Goal: Information Seeking & Learning: Understand process/instructions

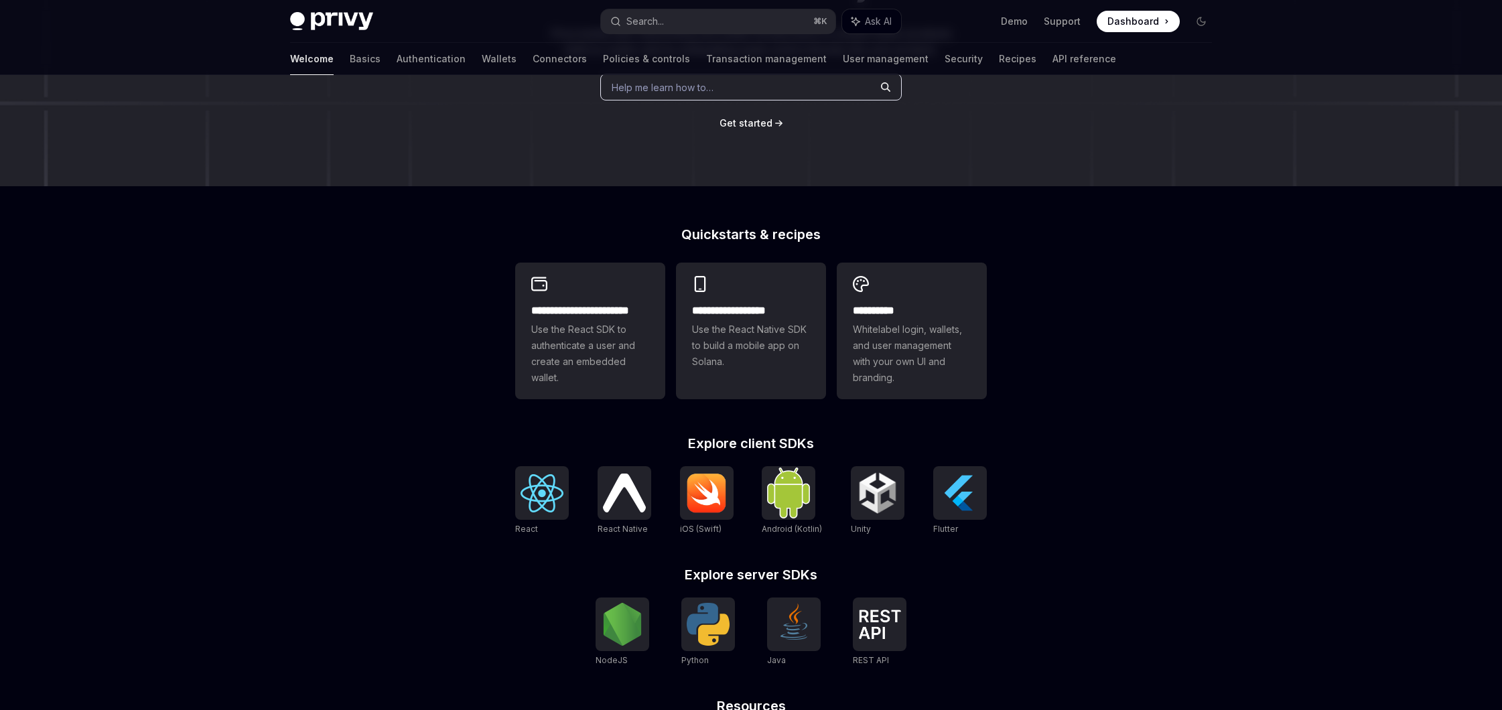
scroll to position [198, 0]
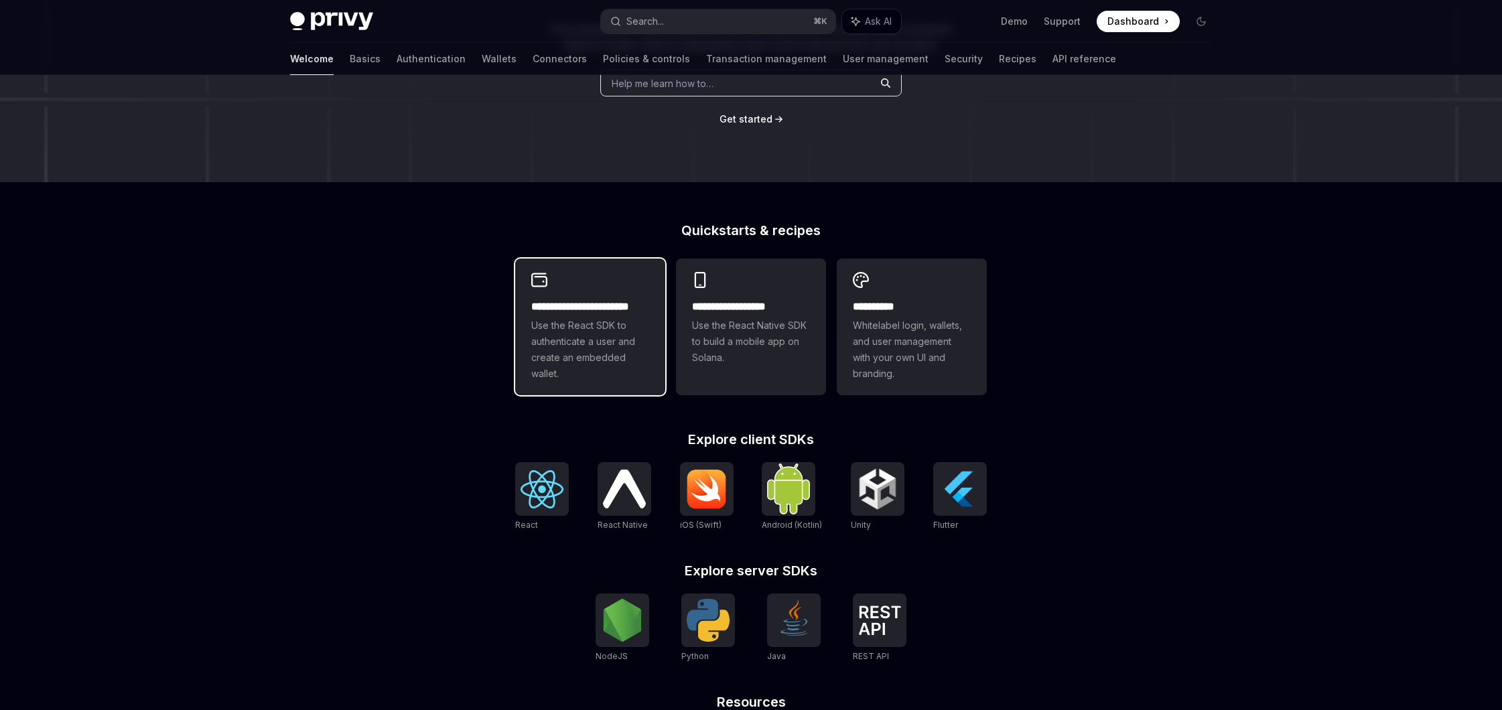
click at [609, 340] on span "Use the React SDK to authenticate a user and create an embedded wallet." at bounding box center [590, 350] width 118 height 64
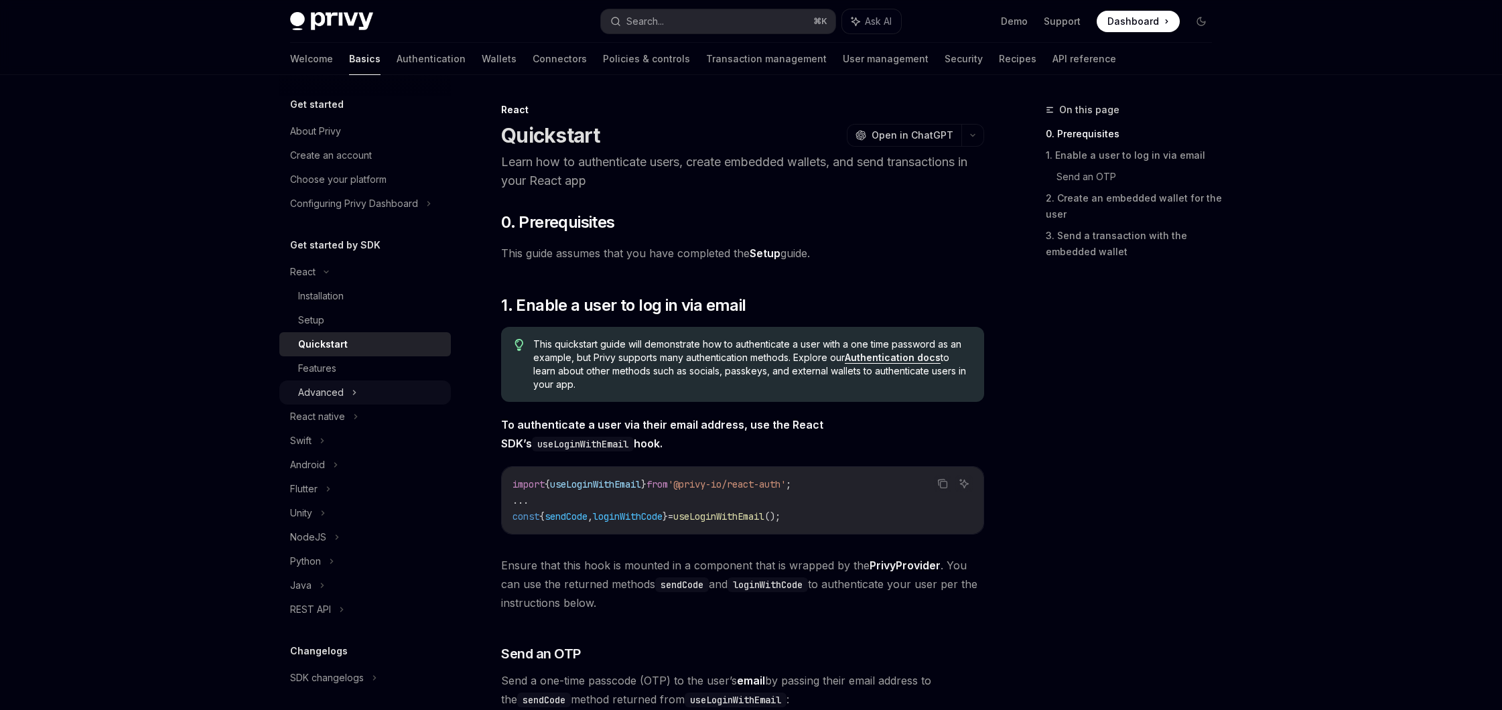
click at [360, 391] on div "Advanced" at bounding box center [365, 393] width 172 height 24
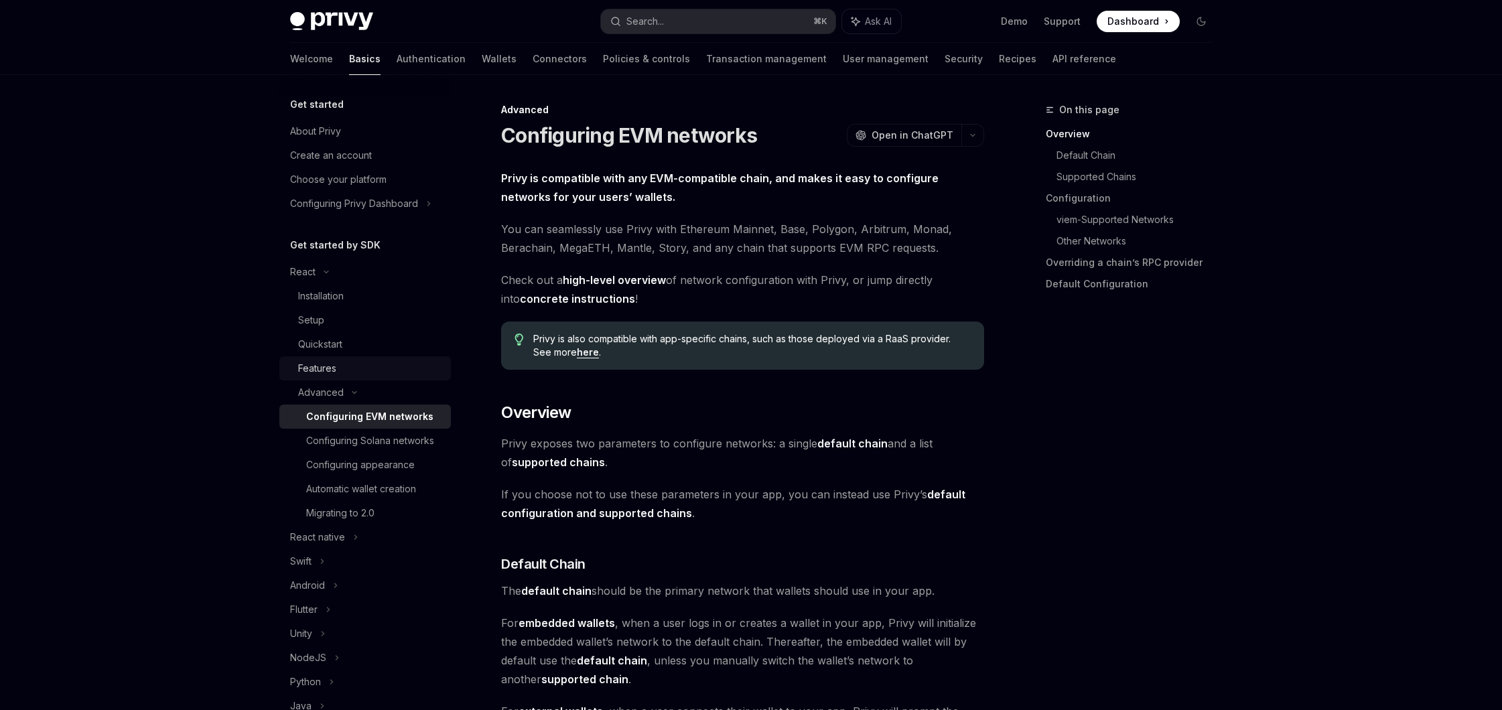
click at [344, 379] on link "Features" at bounding box center [365, 369] width 172 height 24
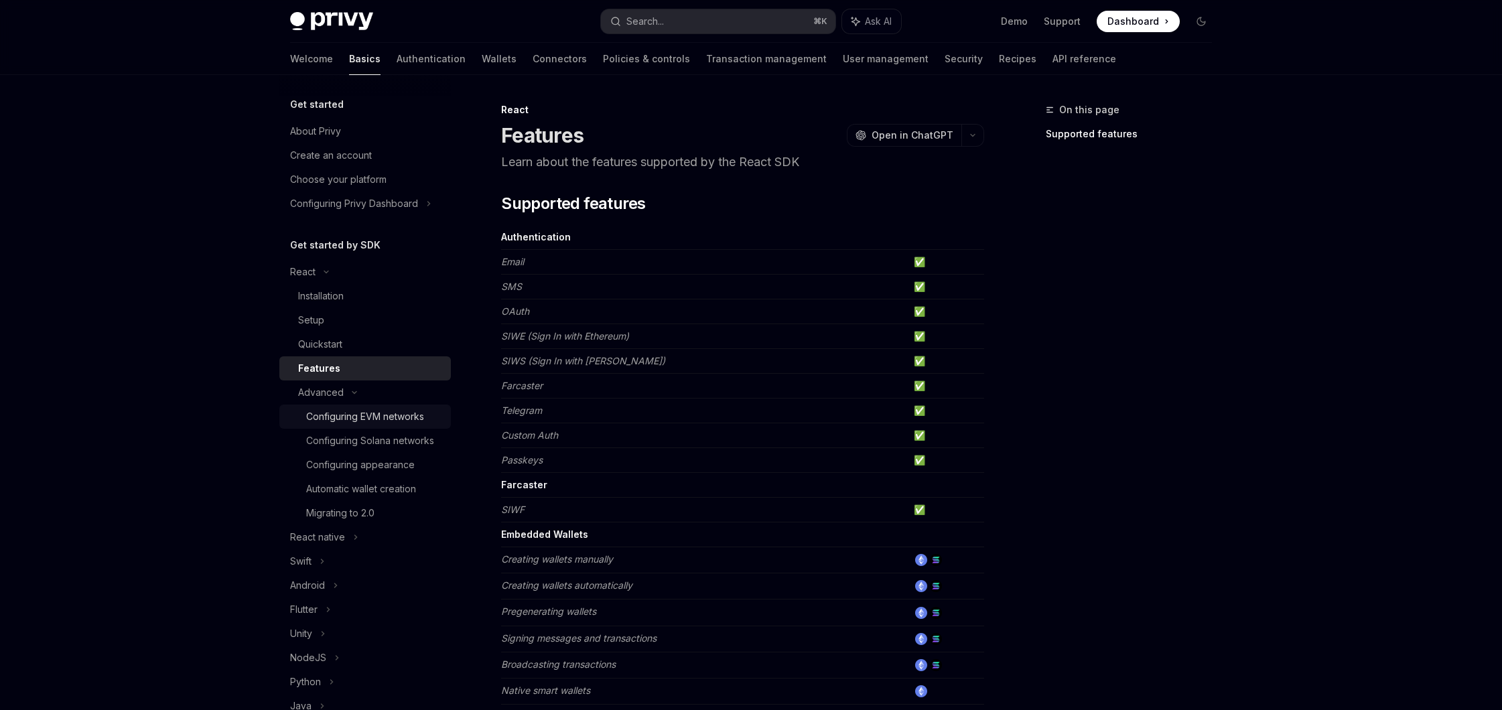
click at [361, 424] on div "Configuring EVM networks" at bounding box center [365, 417] width 118 height 16
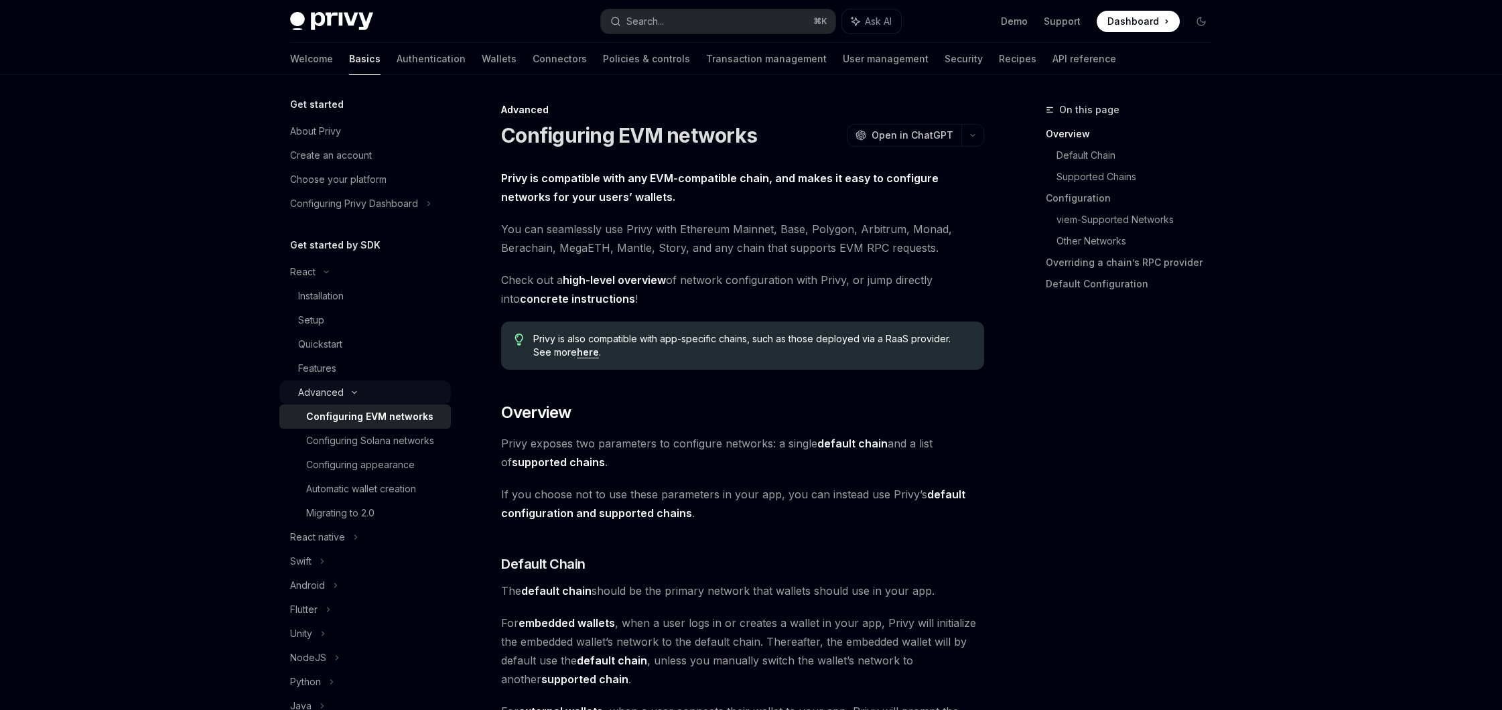
click at [342, 397] on div "Advanced" at bounding box center [321, 393] width 46 height 16
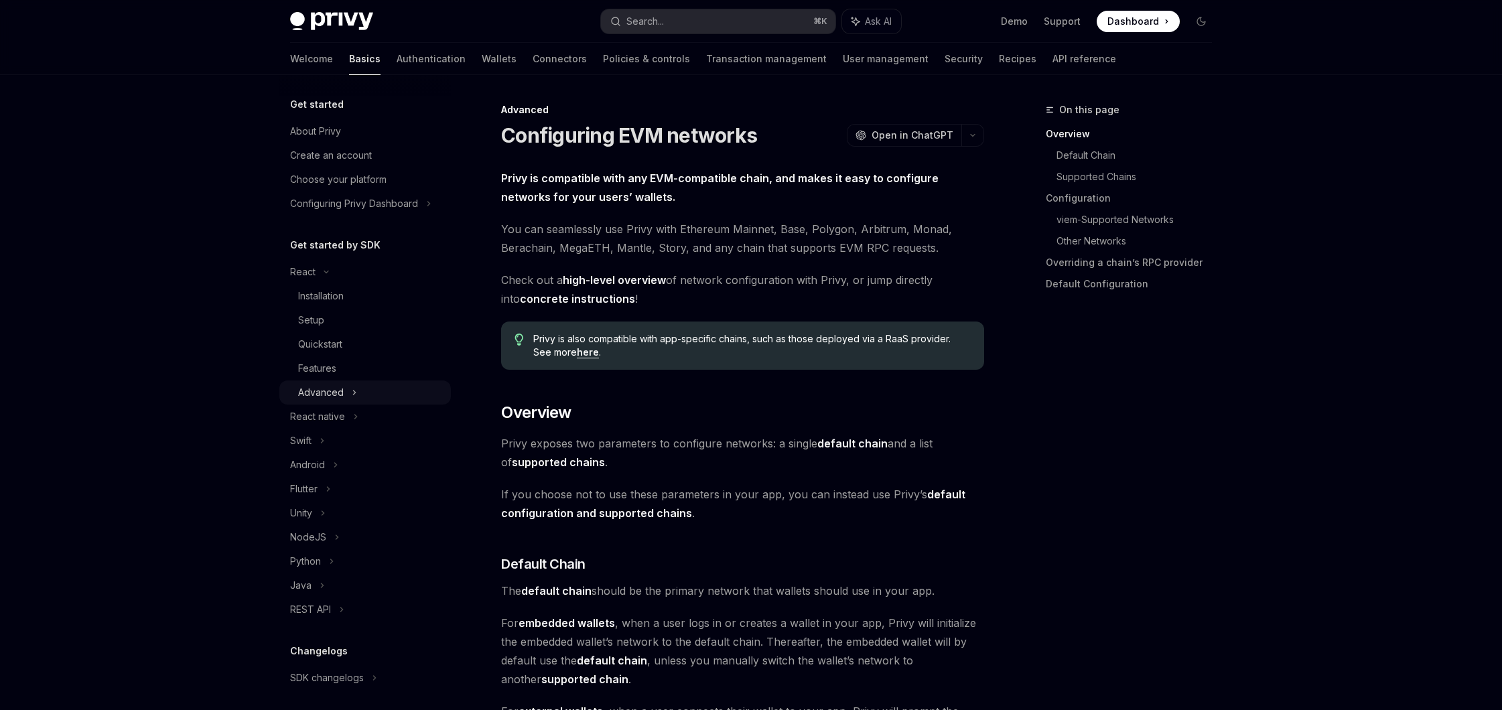
click at [342, 397] on div "Advanced" at bounding box center [321, 393] width 46 height 16
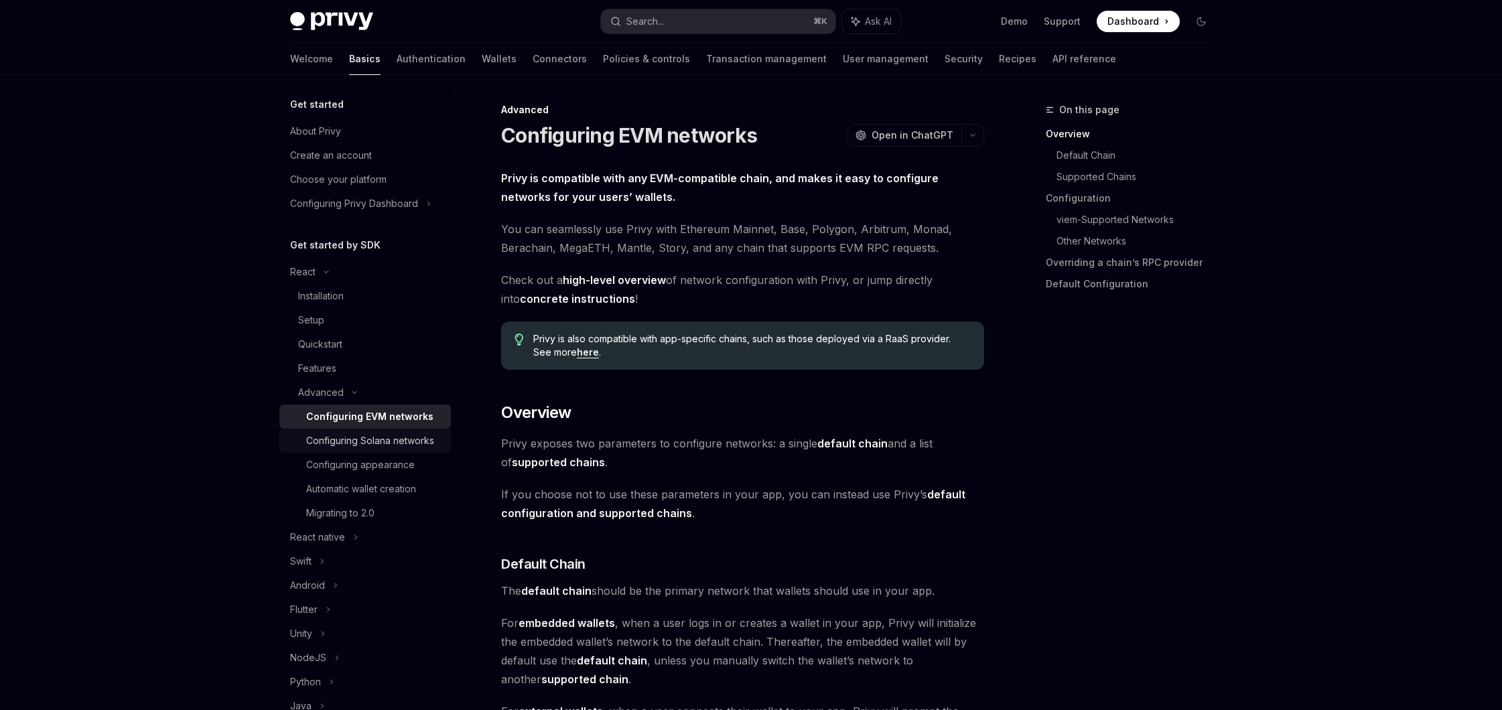
click at [391, 448] on div "Configuring Solana networks" at bounding box center [370, 441] width 128 height 16
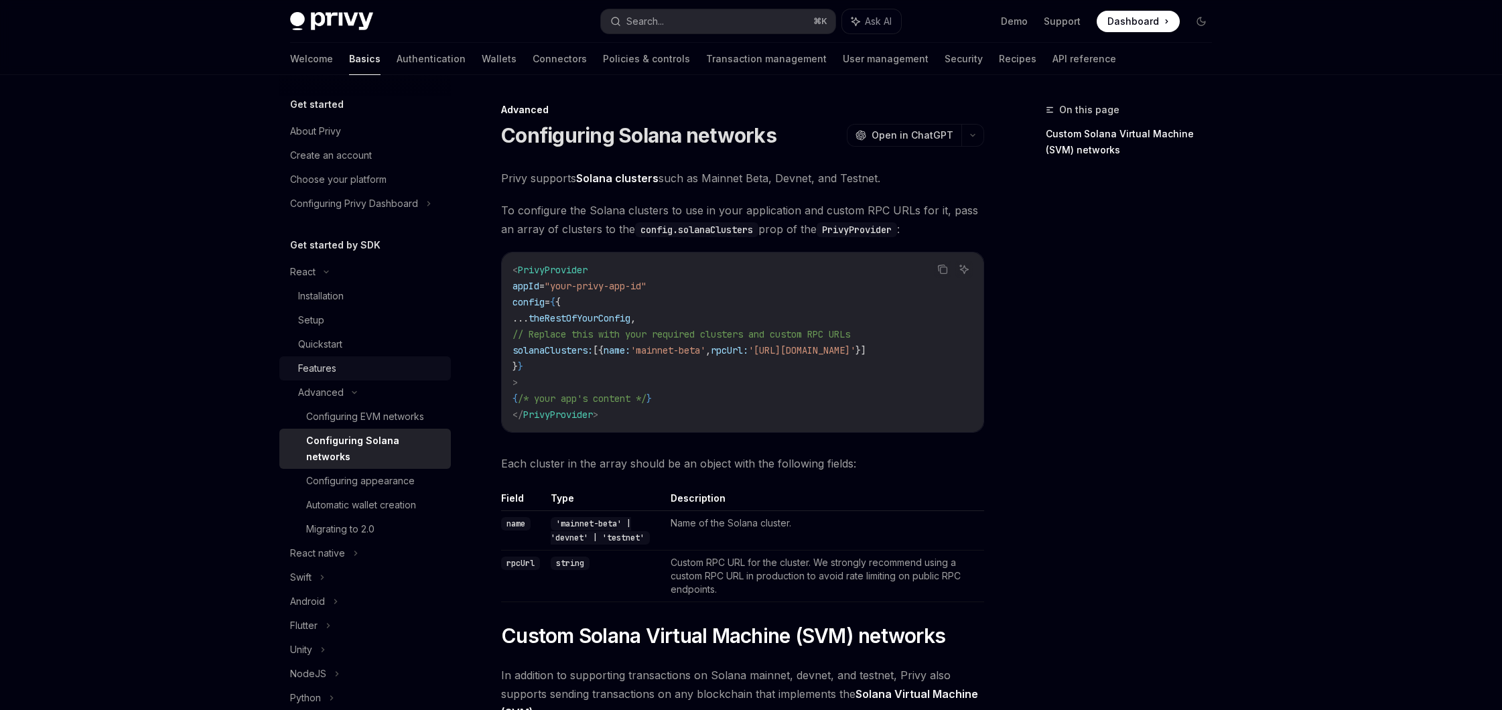
click at [321, 379] on link "Features" at bounding box center [365, 369] width 172 height 24
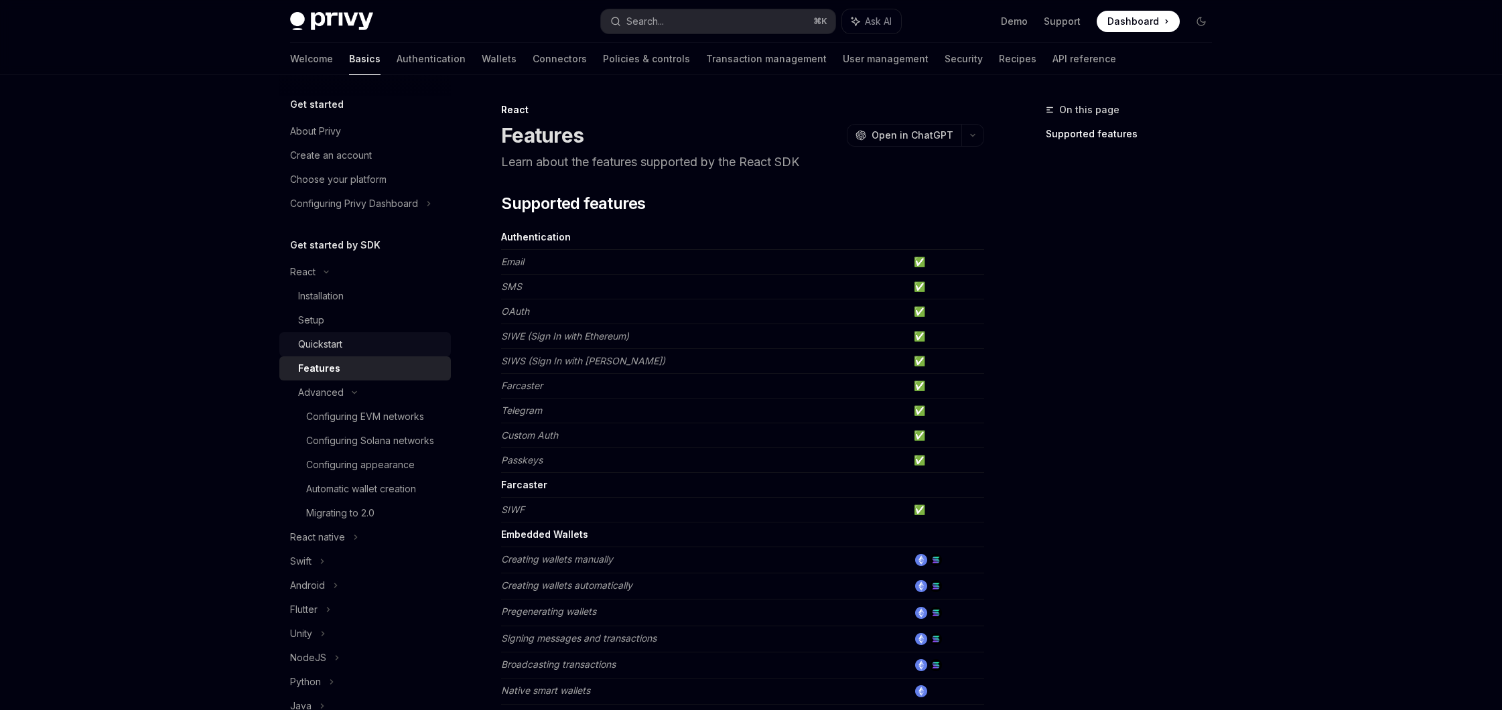
click at [320, 336] on div "Quickstart" at bounding box center [320, 344] width 44 height 16
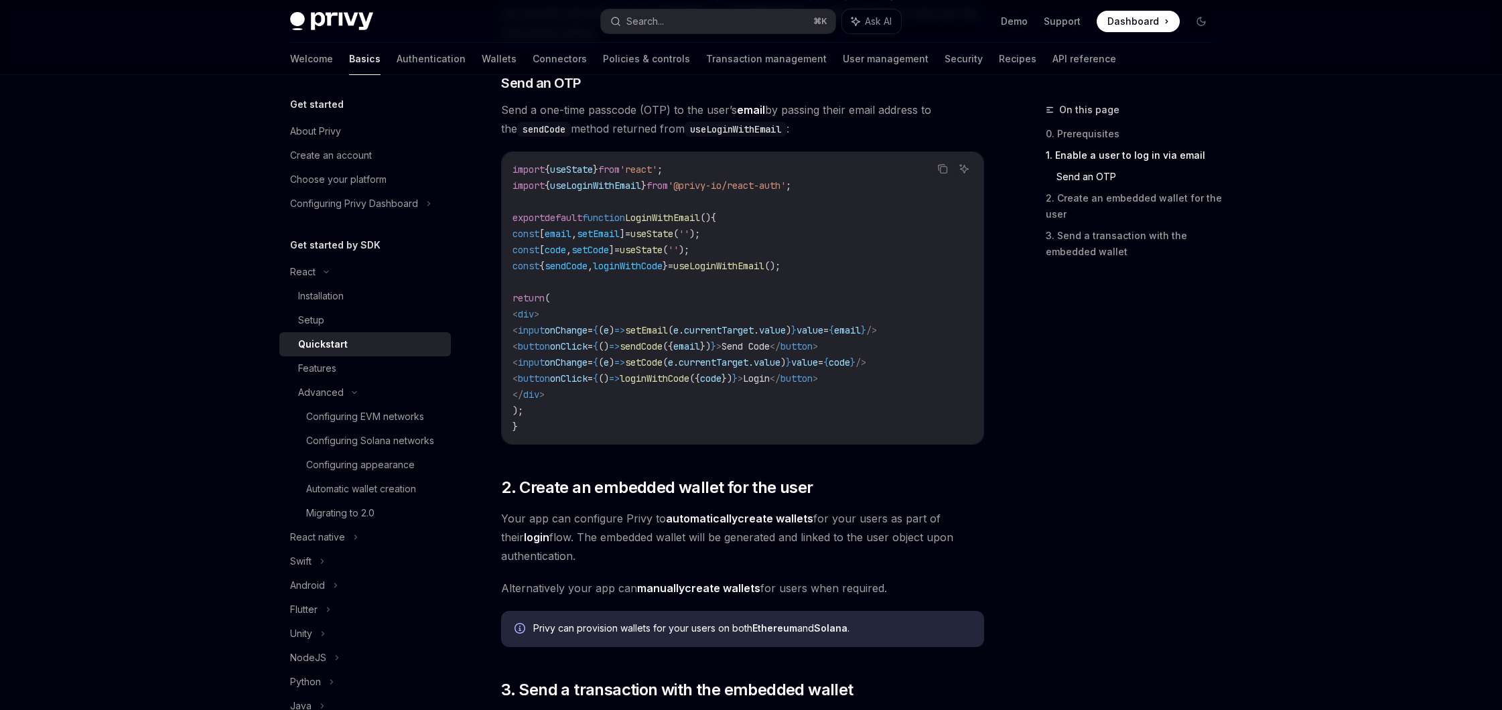
scroll to position [549, 0]
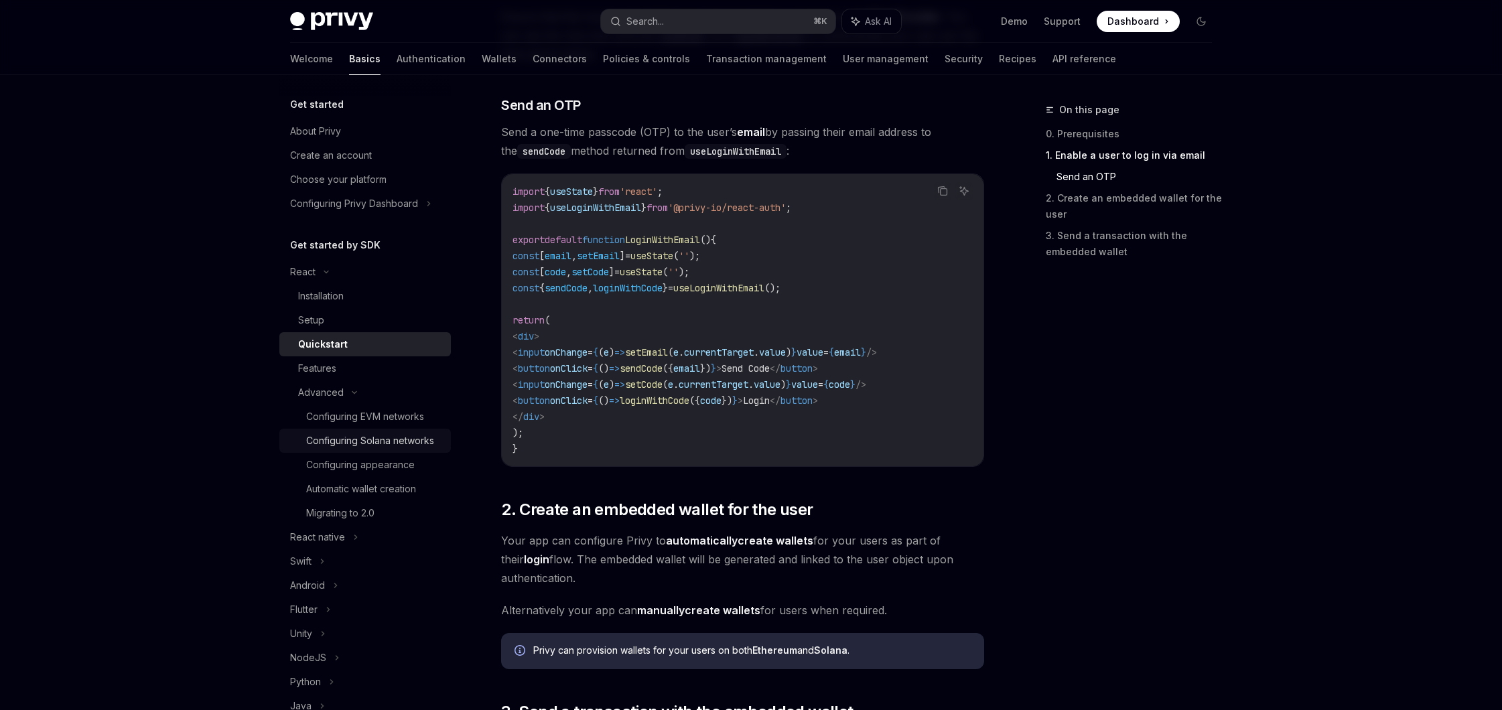
click at [366, 444] on div "Configuring Solana networks" at bounding box center [370, 441] width 128 height 16
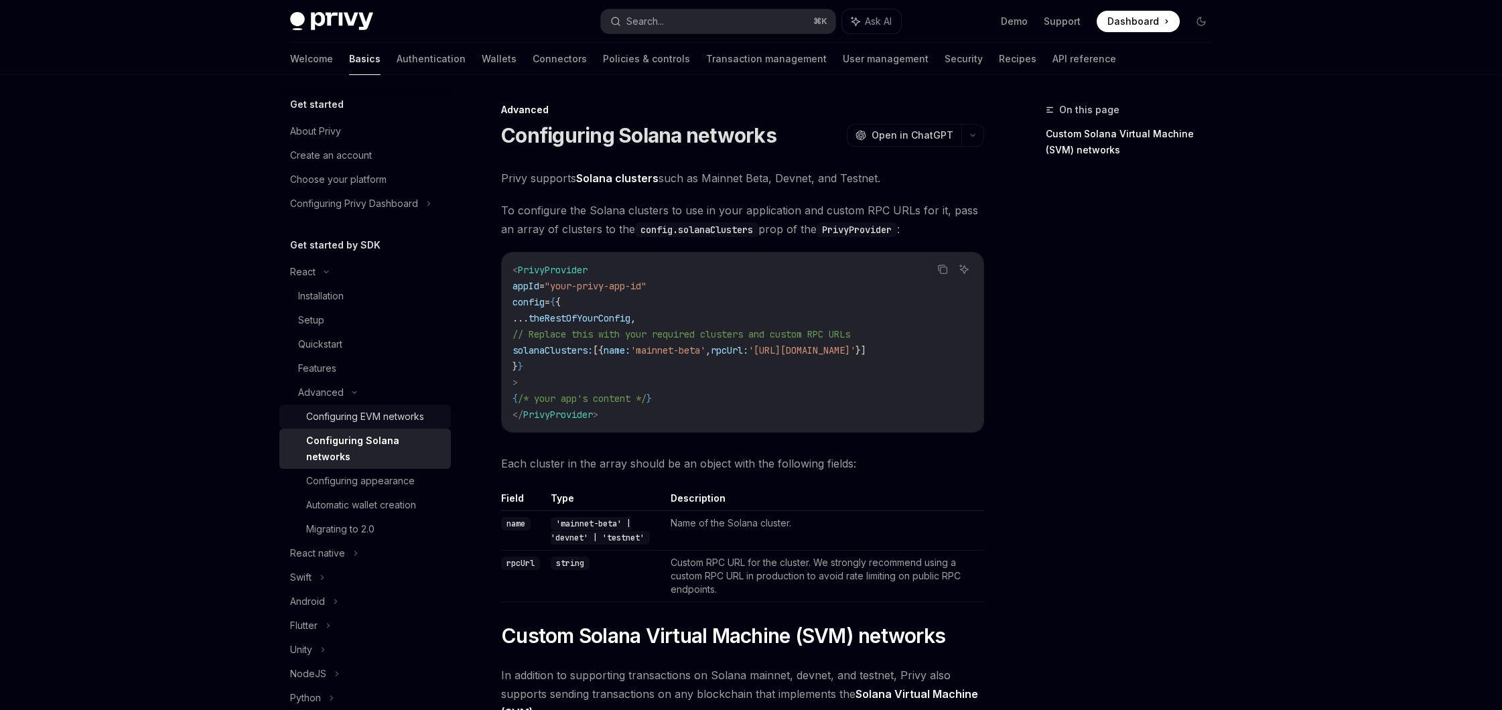
click at [366, 411] on div "Configuring EVM networks" at bounding box center [365, 417] width 118 height 16
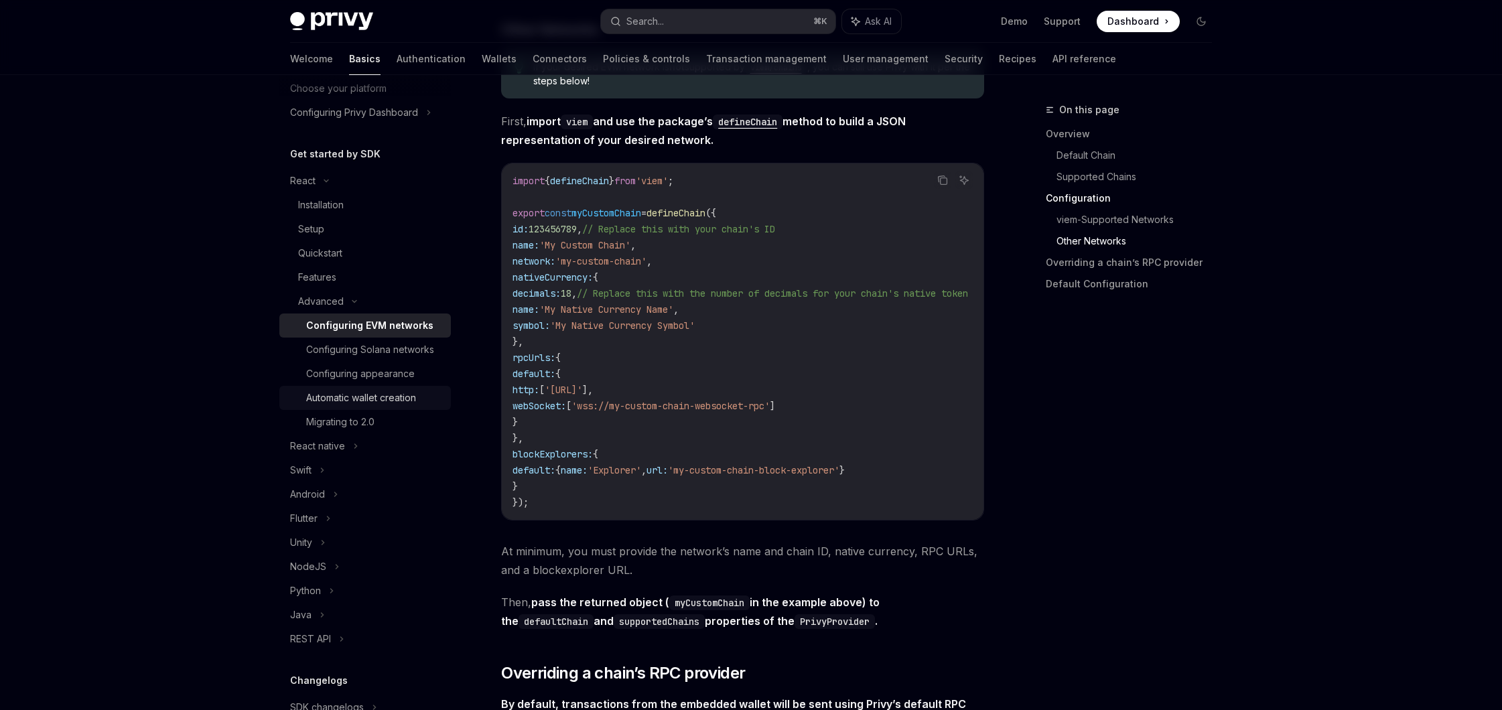
scroll to position [105, 0]
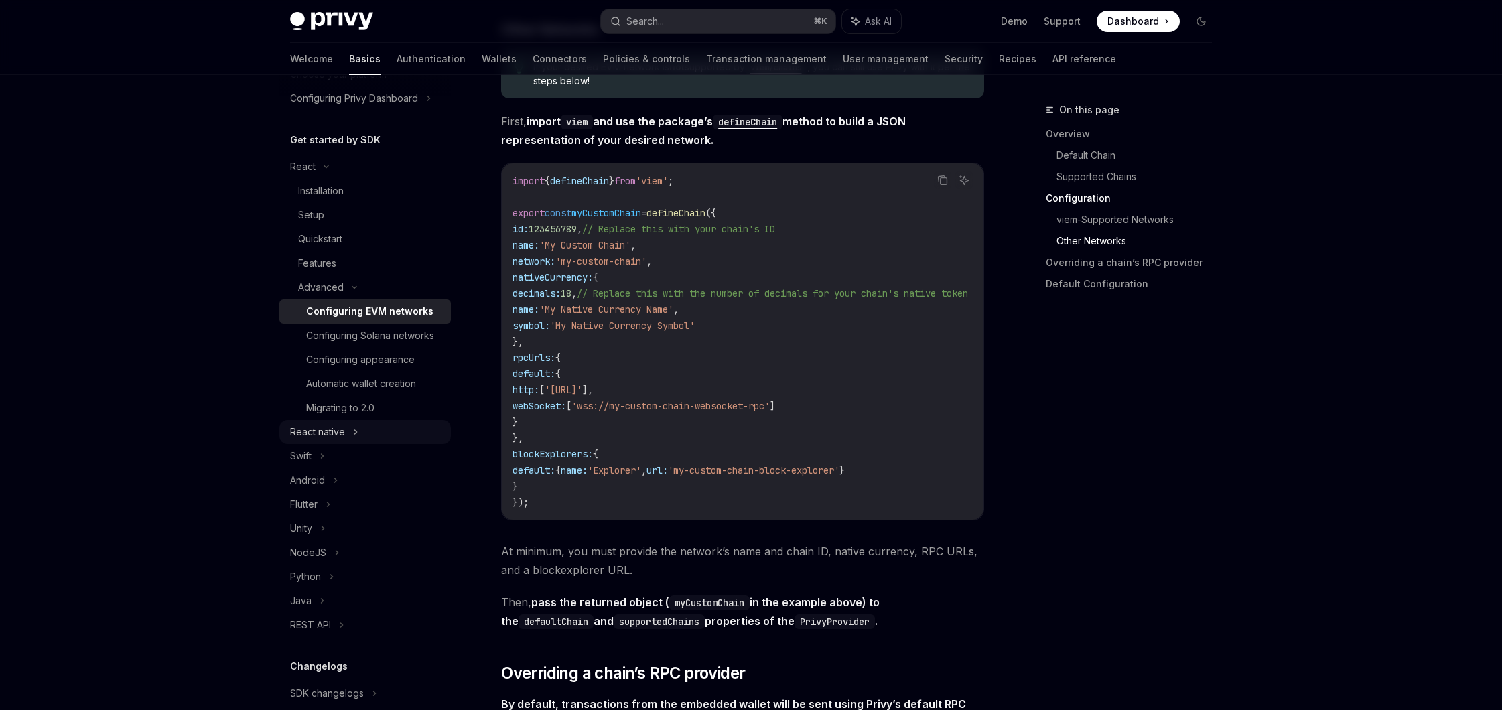
click at [346, 428] on div "React native" at bounding box center [365, 432] width 172 height 24
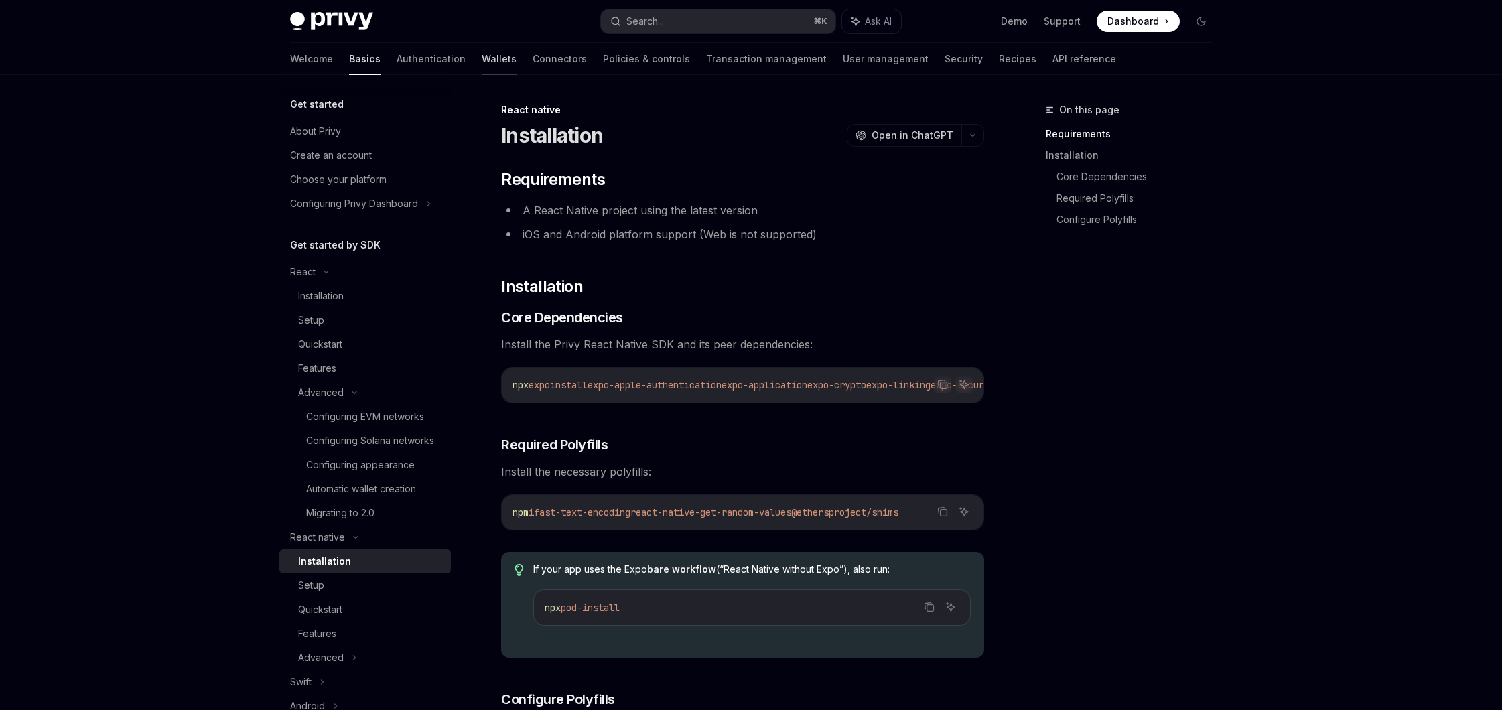
click at [482, 56] on link "Wallets" at bounding box center [499, 59] width 35 height 32
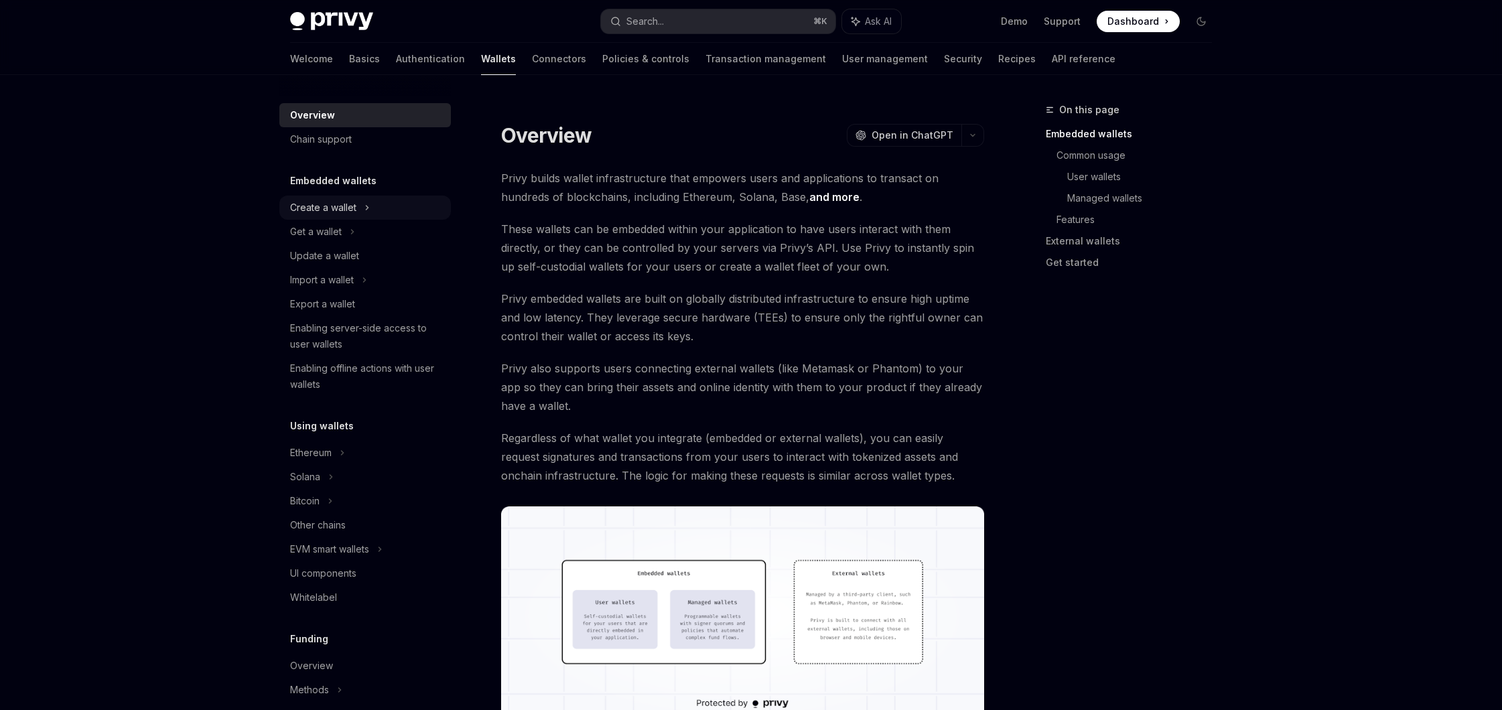
click at [349, 210] on div "Create a wallet" at bounding box center [323, 208] width 66 height 16
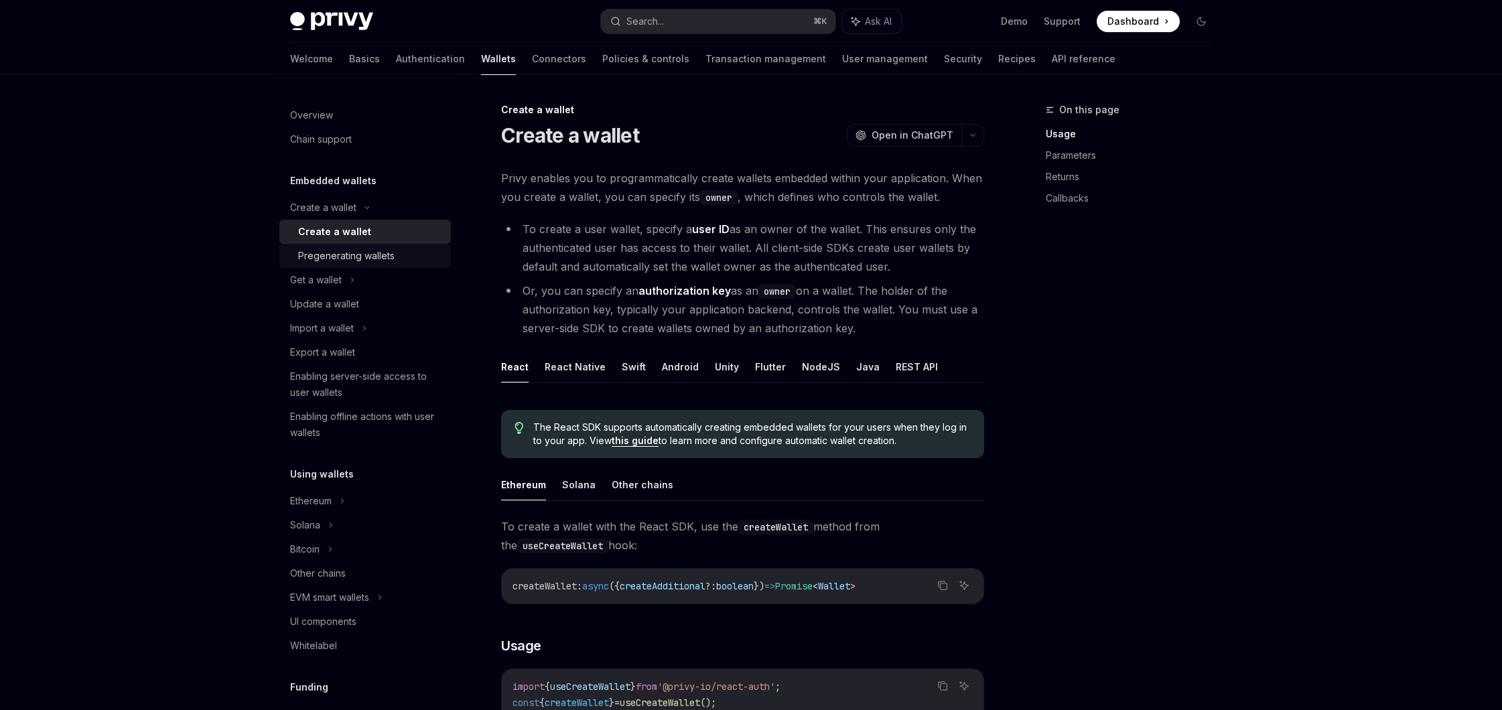
click at [366, 255] on div "Pregenerating wallets" at bounding box center [346, 256] width 97 height 16
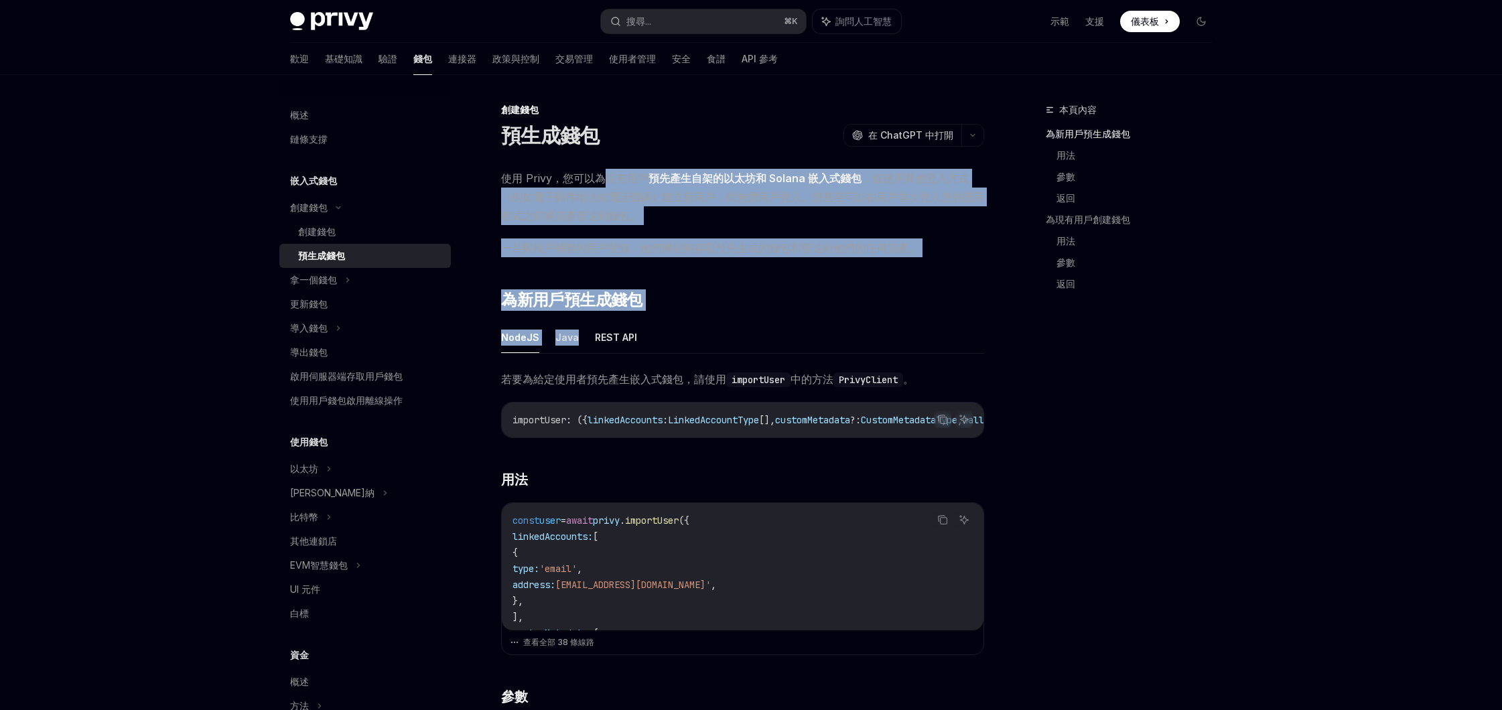
drag, startPoint x: 604, startPoint y: 186, endPoint x: 948, endPoint y: 326, distance: 371.8
click at [759, 298] on h2 "號 為新用戶預生成錢包" at bounding box center [742, 300] width 483 height 21
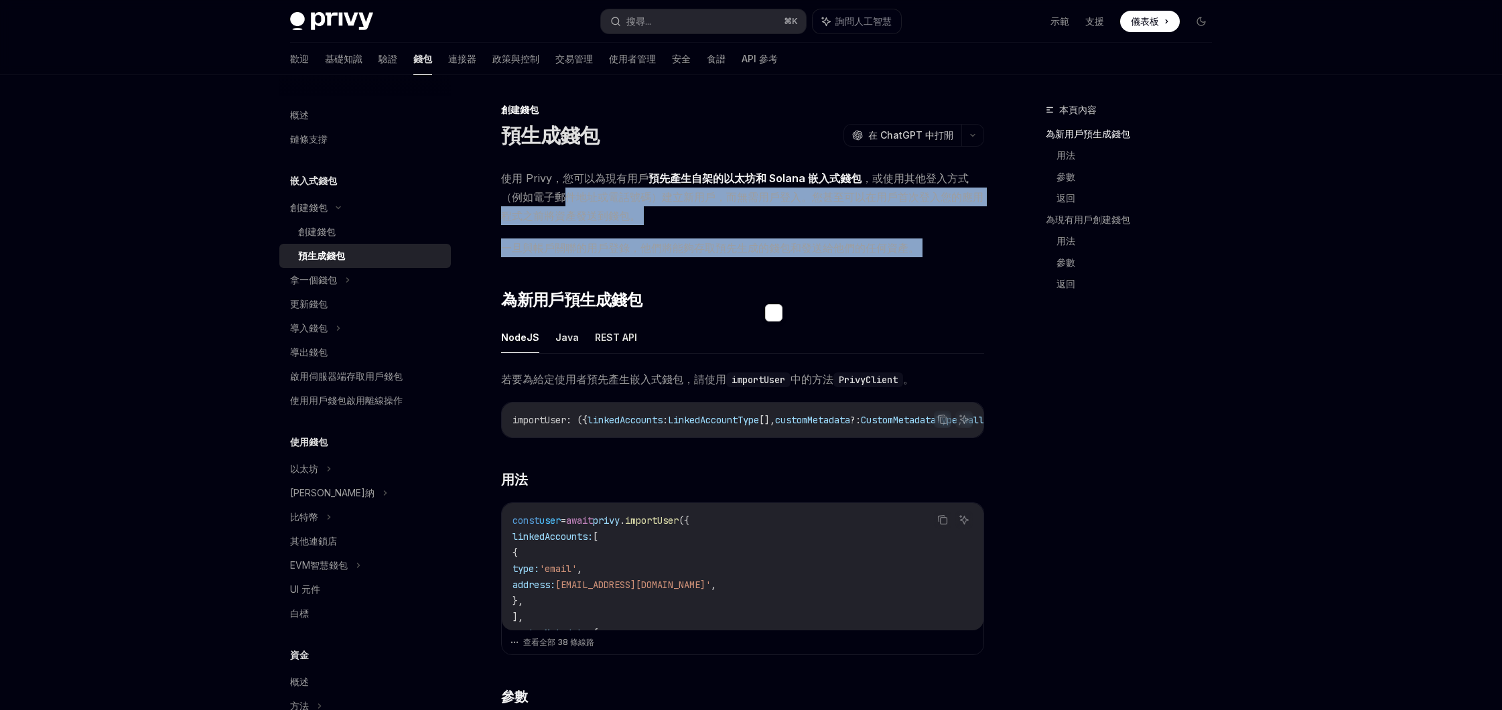
drag, startPoint x: 569, startPoint y: 200, endPoint x: 670, endPoint y: 270, distance: 122.9
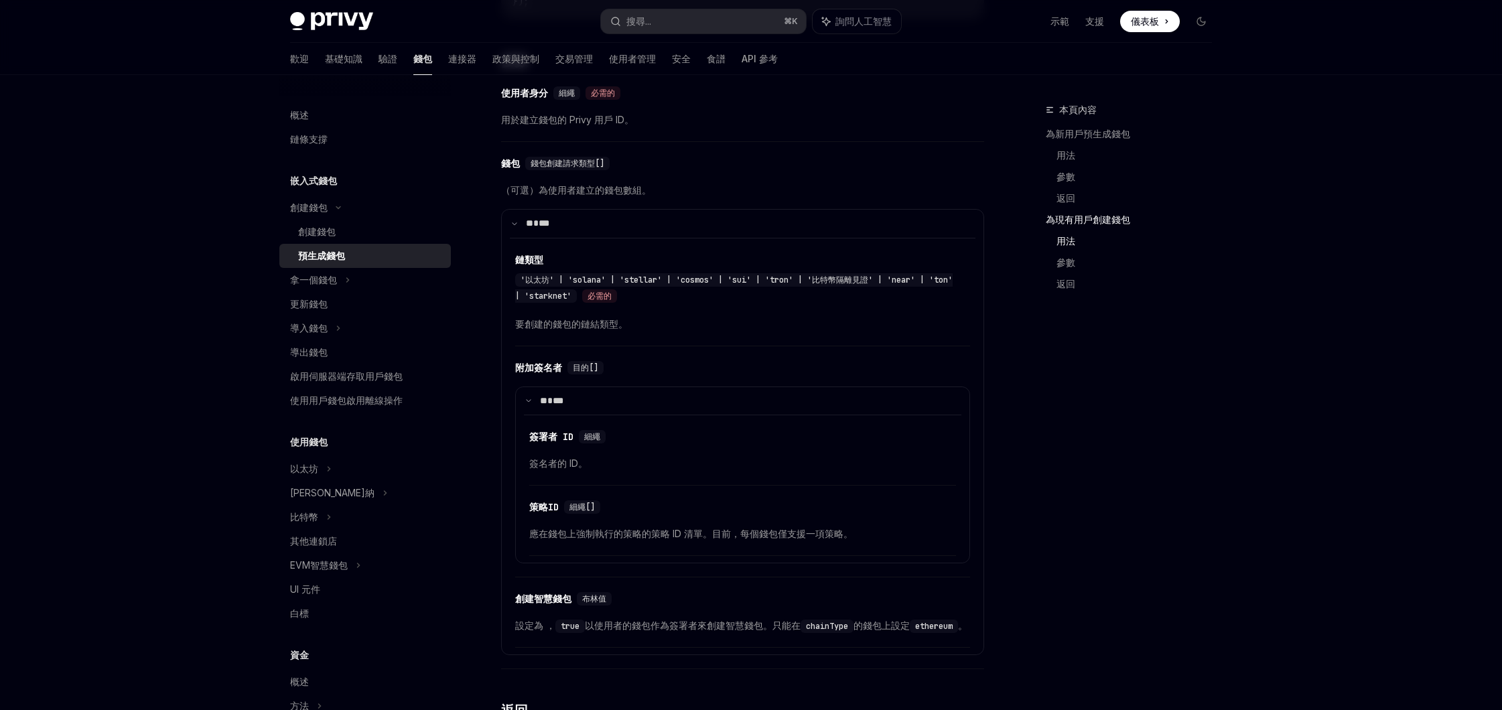
scroll to position [2274, 0]
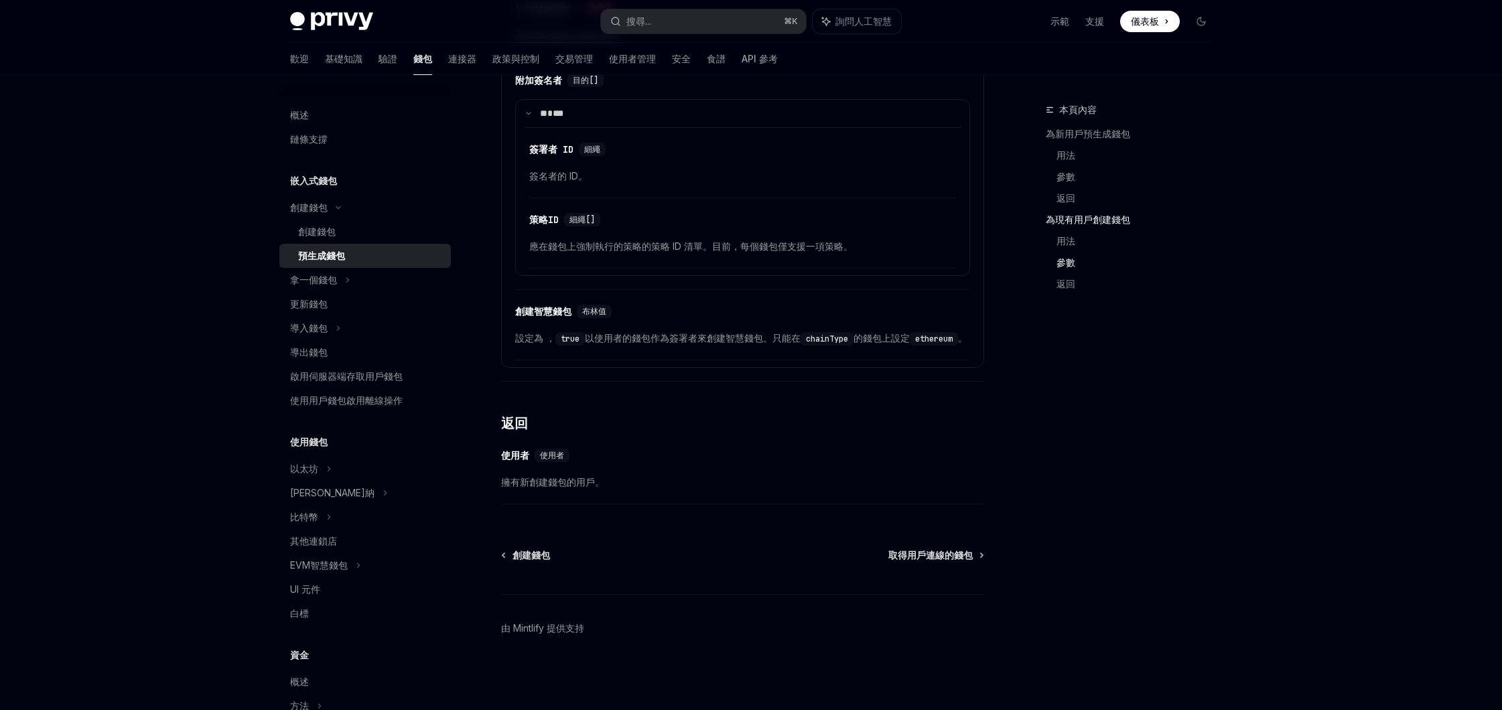
type textarea "*"
